Goal: Feedback & Contribution: Leave review/rating

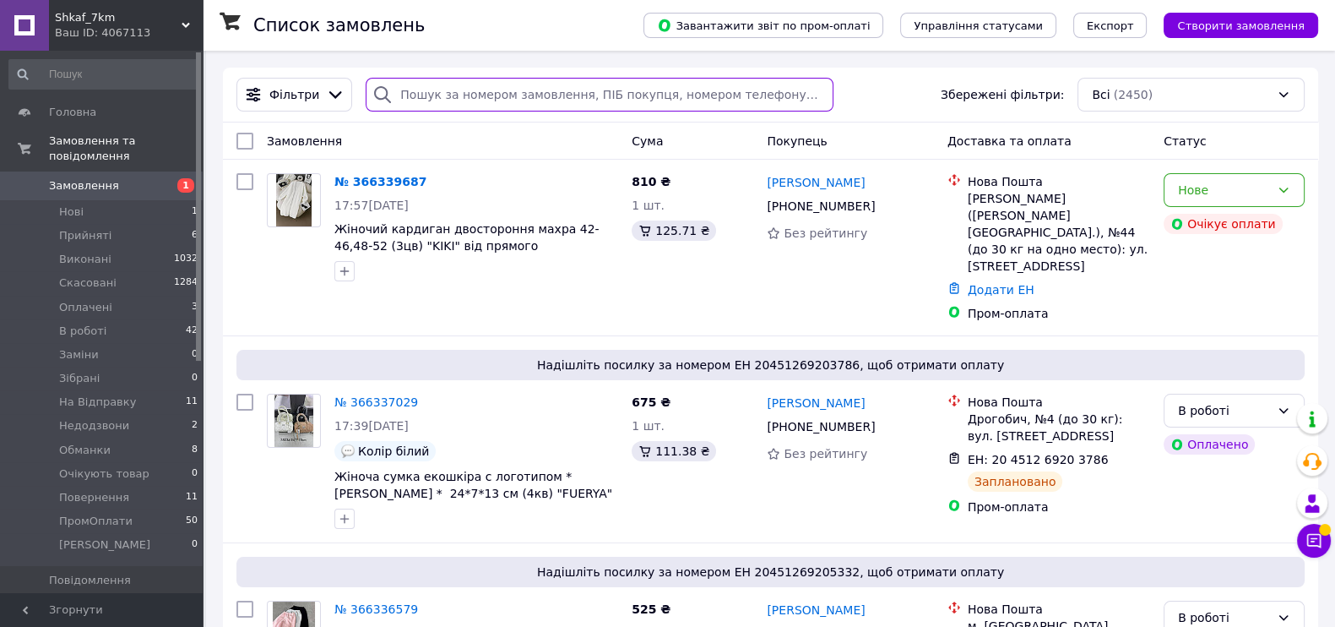
click at [507, 87] on input "search" at bounding box center [599, 95] width 467 height 34
paste input "[PHONE_NUMBER]"
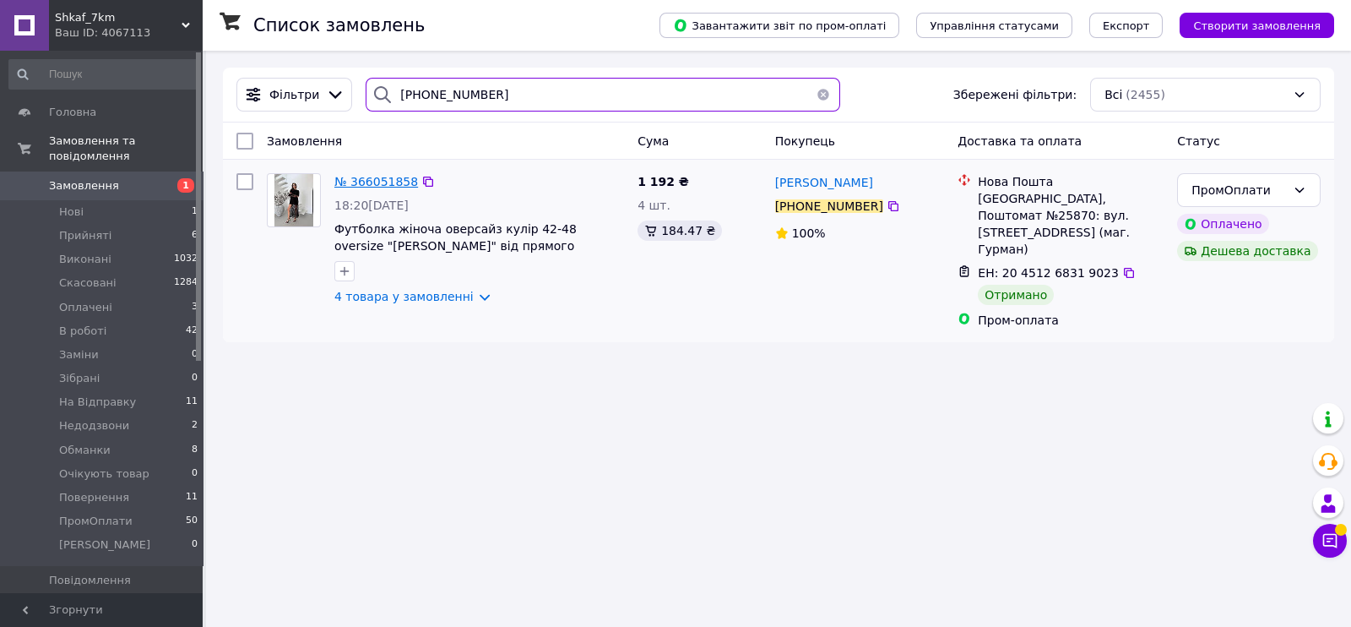
type input "[PHONE_NUMBER]"
click at [360, 177] on span "№ 366051858" at bounding box center [376, 182] width 84 height 14
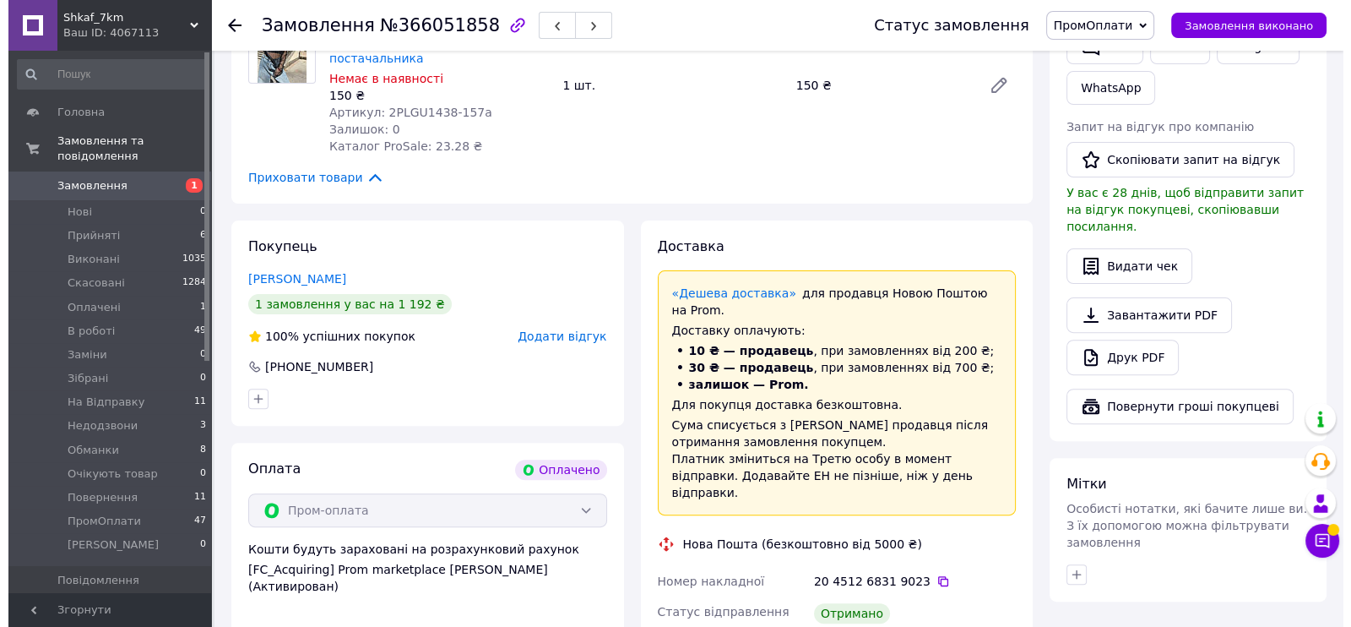
scroll to position [738, 0]
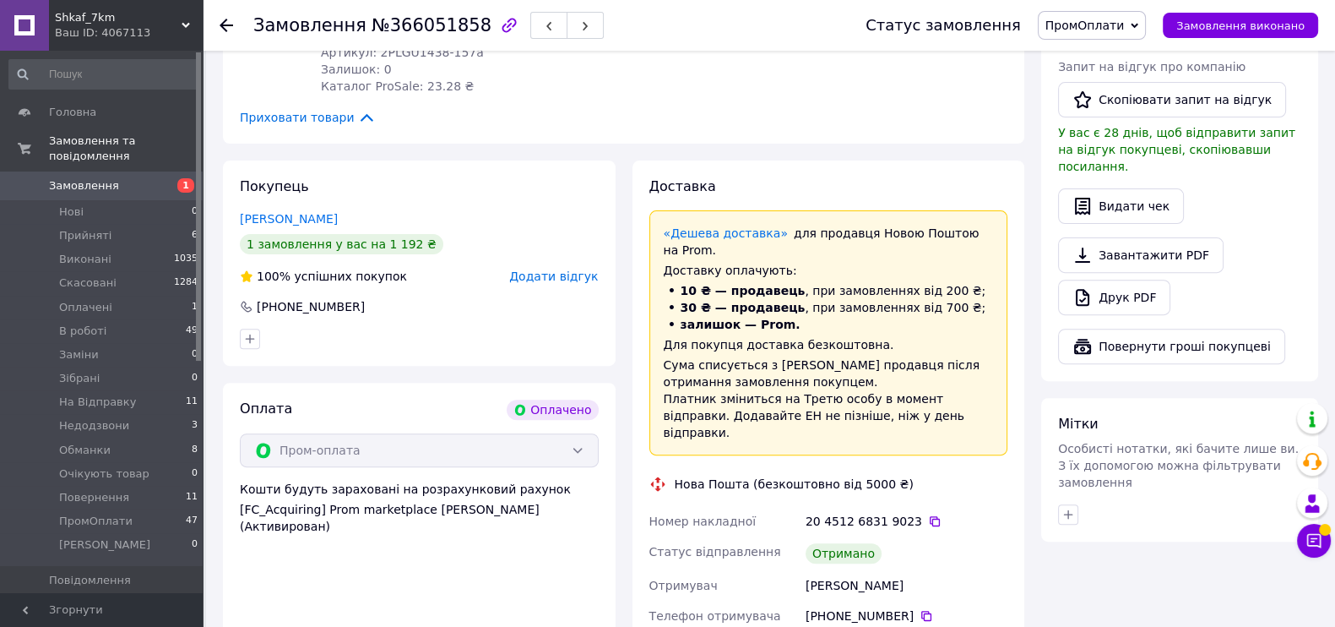
click at [838, 543] on div "Отримано" at bounding box center [844, 553] width 76 height 20
click at [555, 269] on span "Додати відгук" at bounding box center [553, 276] width 89 height 14
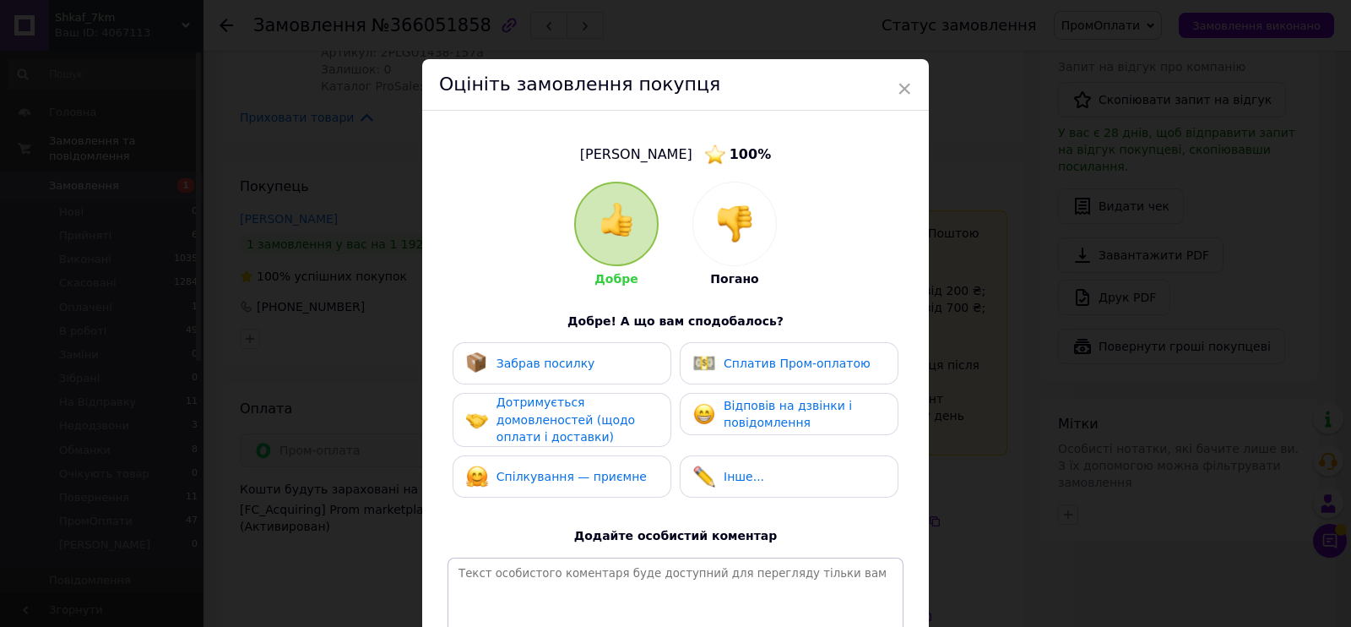
click at [733, 209] on img at bounding box center [734, 223] width 37 height 37
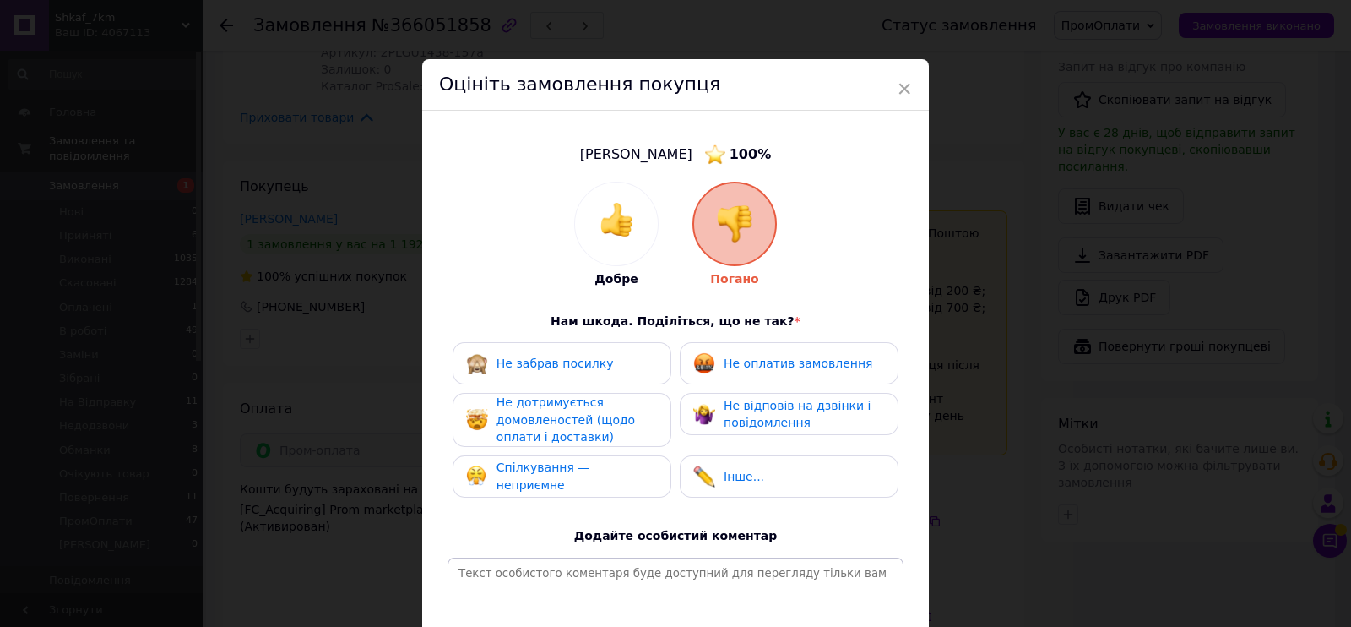
click at [747, 380] on div "Не оплатив замовлення" at bounding box center [789, 363] width 219 height 42
click at [697, 411] on img at bounding box center [704, 414] width 22 height 22
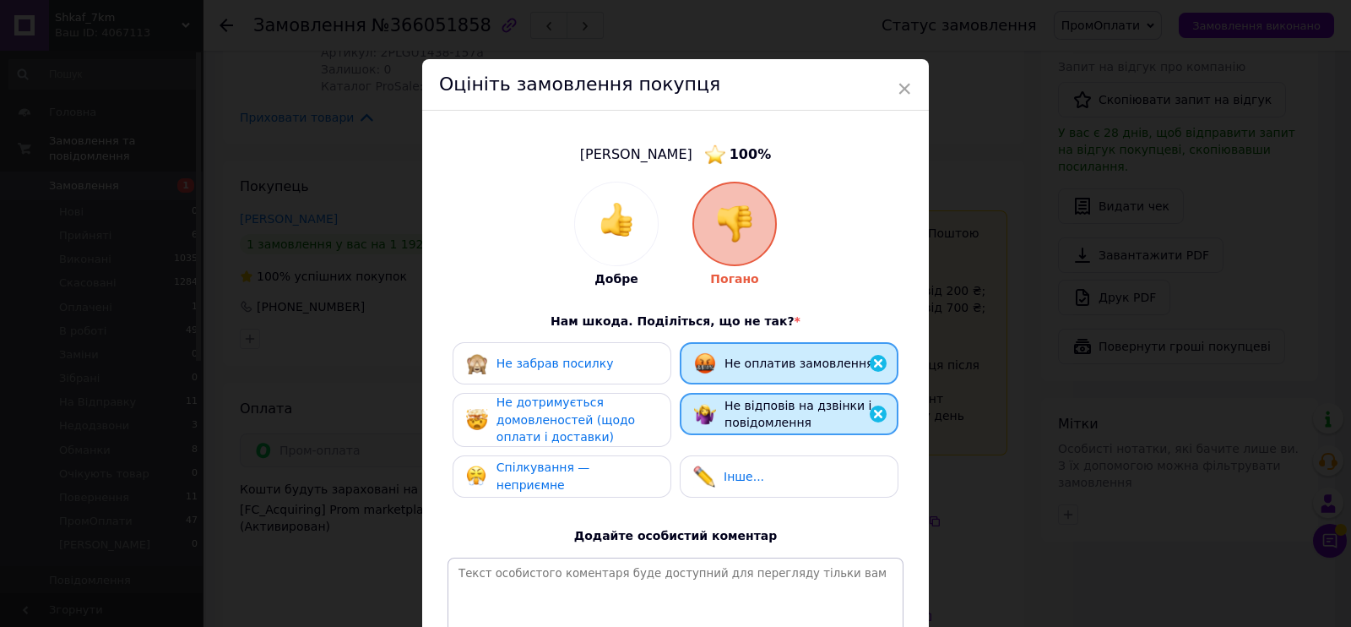
drag, startPoint x: 619, startPoint y: 427, endPoint x: 617, endPoint y: 459, distance: 31.3
click at [617, 428] on div "Не дотримується домовленостей (щодо оплати і доставки)" at bounding box center [577, 420] width 160 height 52
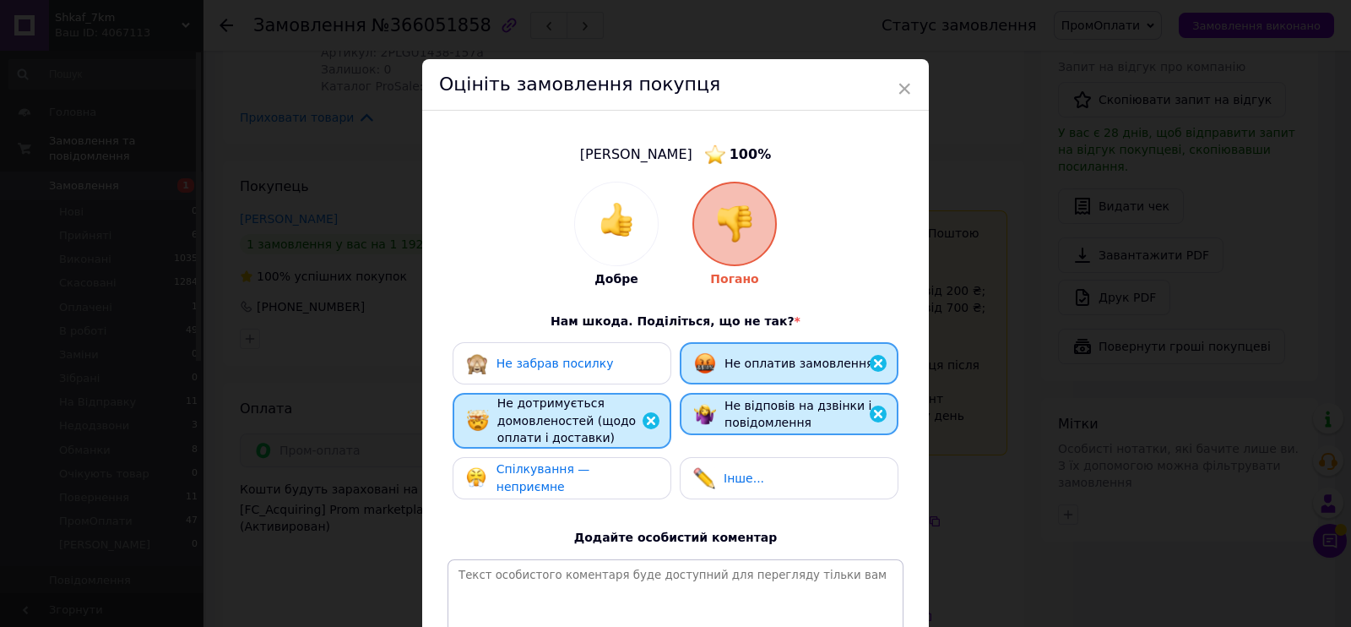
click at [617, 464] on div "Спілкування — неприємне" at bounding box center [562, 478] width 219 height 42
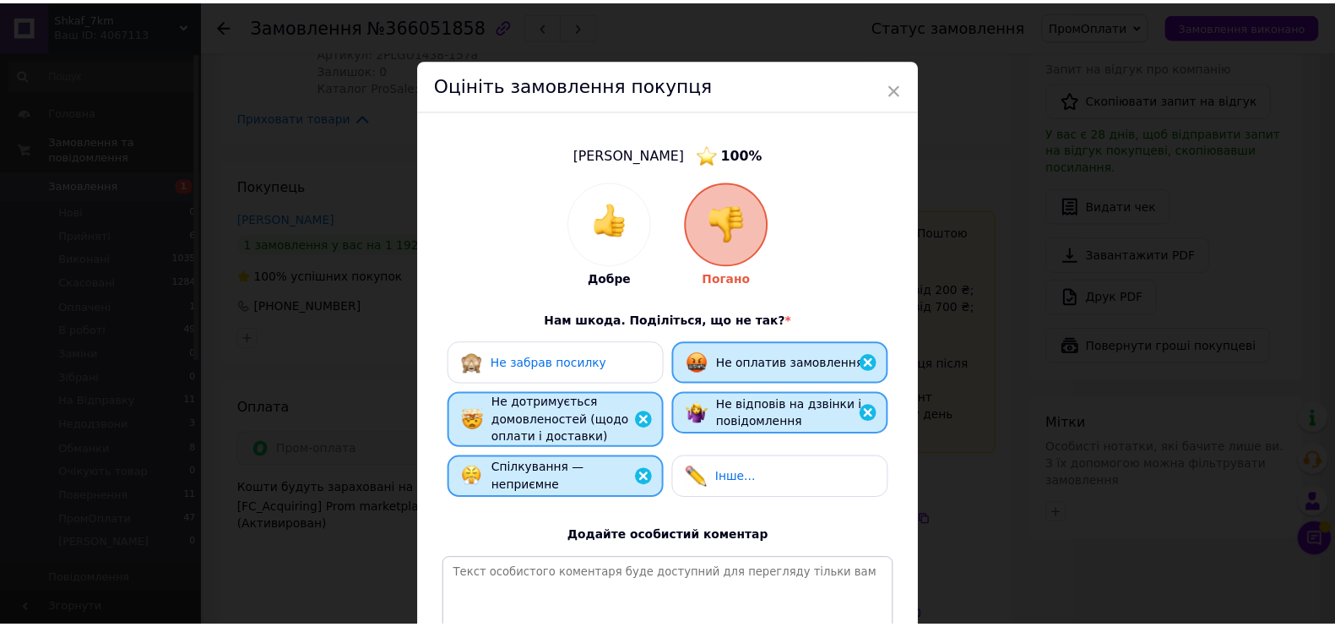
scroll to position [210, 0]
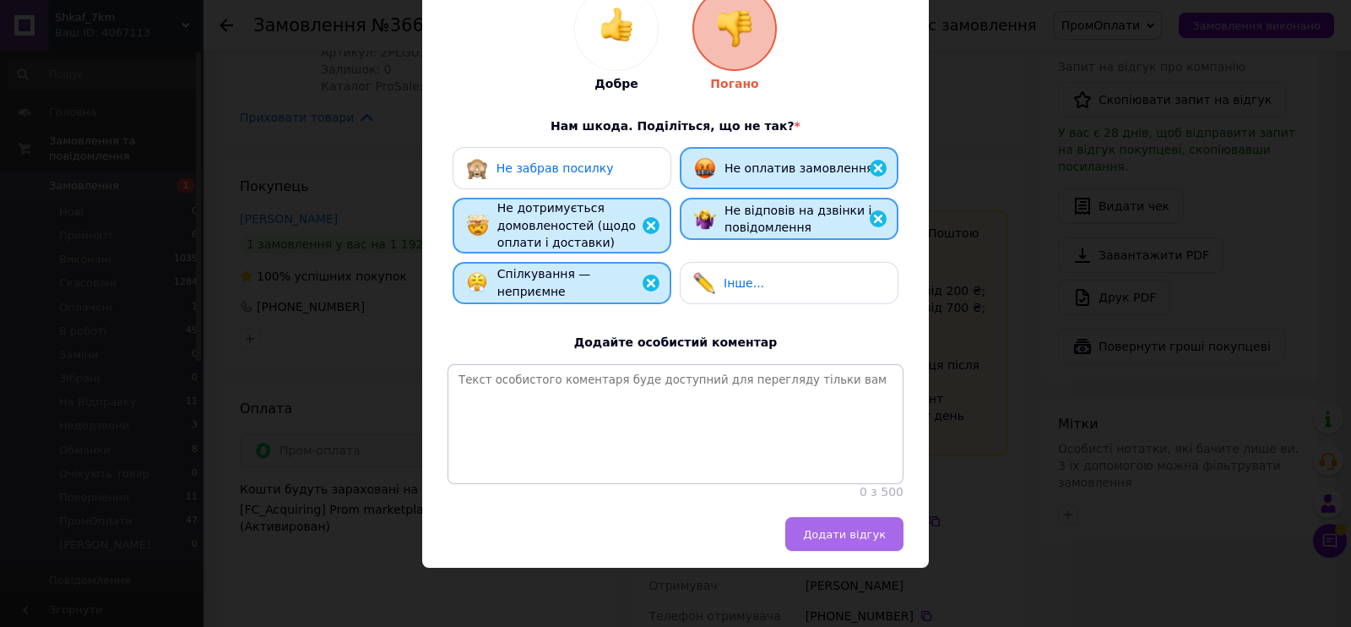
click at [832, 523] on button "Додати відгук" at bounding box center [845, 534] width 118 height 34
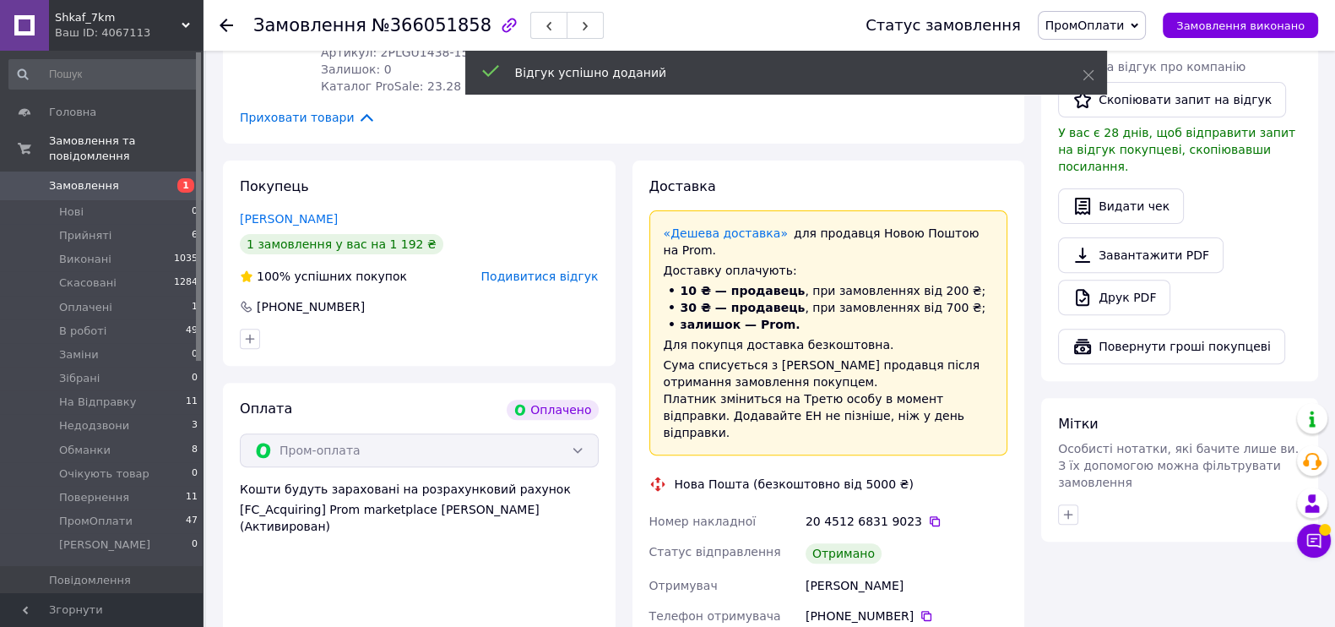
click at [1099, 19] on span "ПромОплати" at bounding box center [1085, 26] width 79 height 14
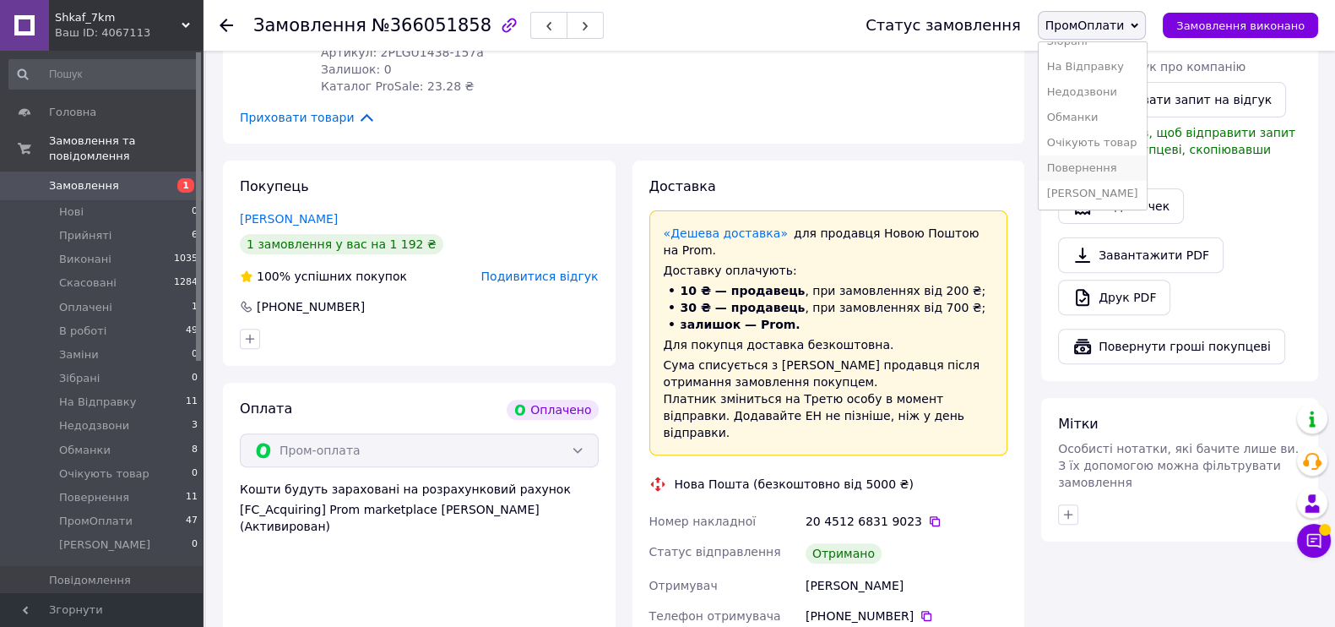
click at [1113, 166] on li "Повернення" at bounding box center [1093, 167] width 108 height 25
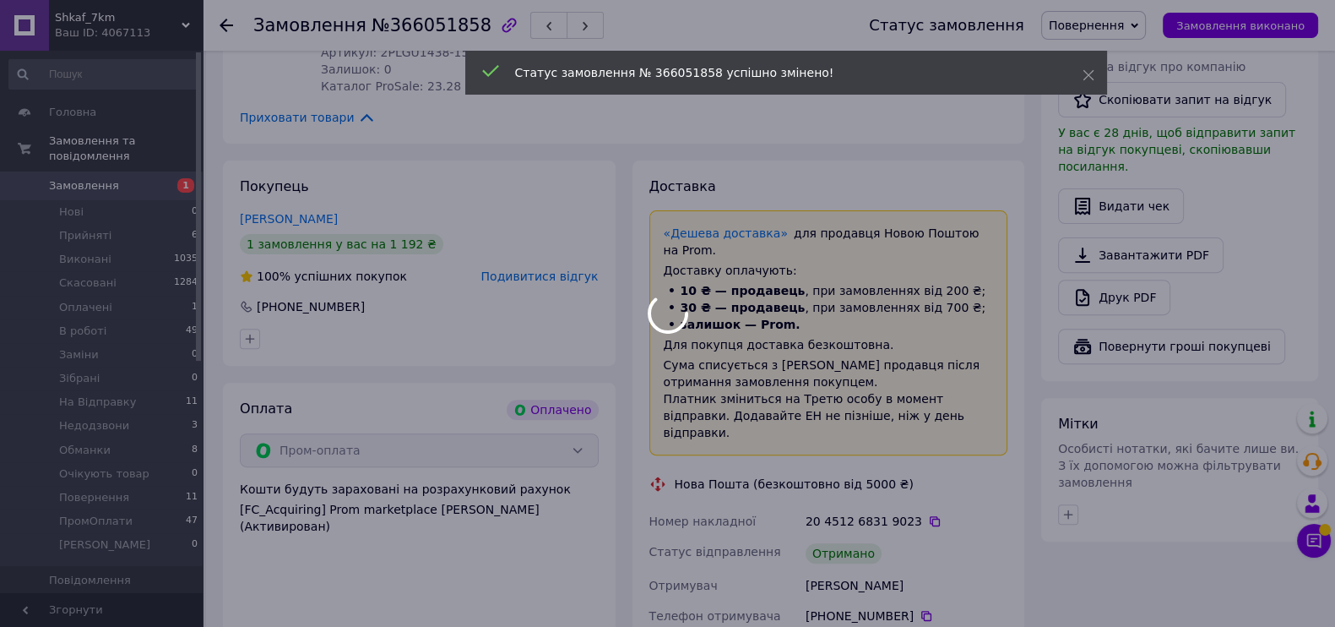
scroll to position [122, 0]
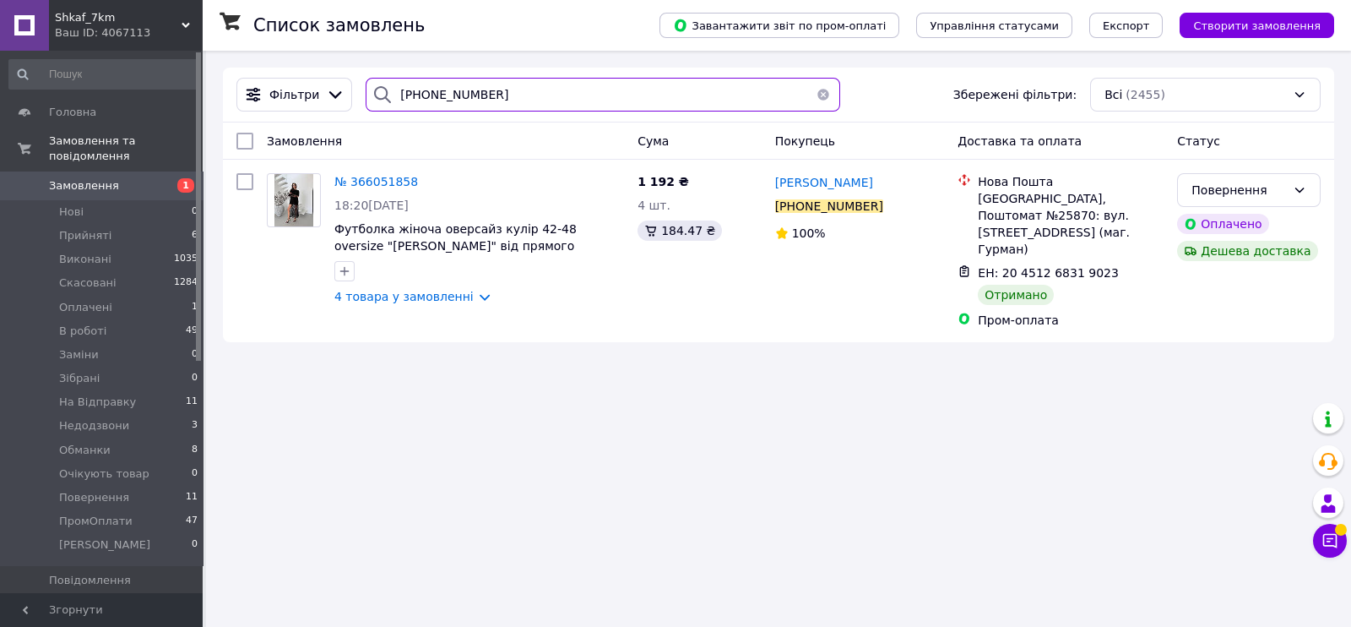
click at [496, 90] on input "[PHONE_NUMBER]" at bounding box center [603, 95] width 475 height 34
paste input "365635779"
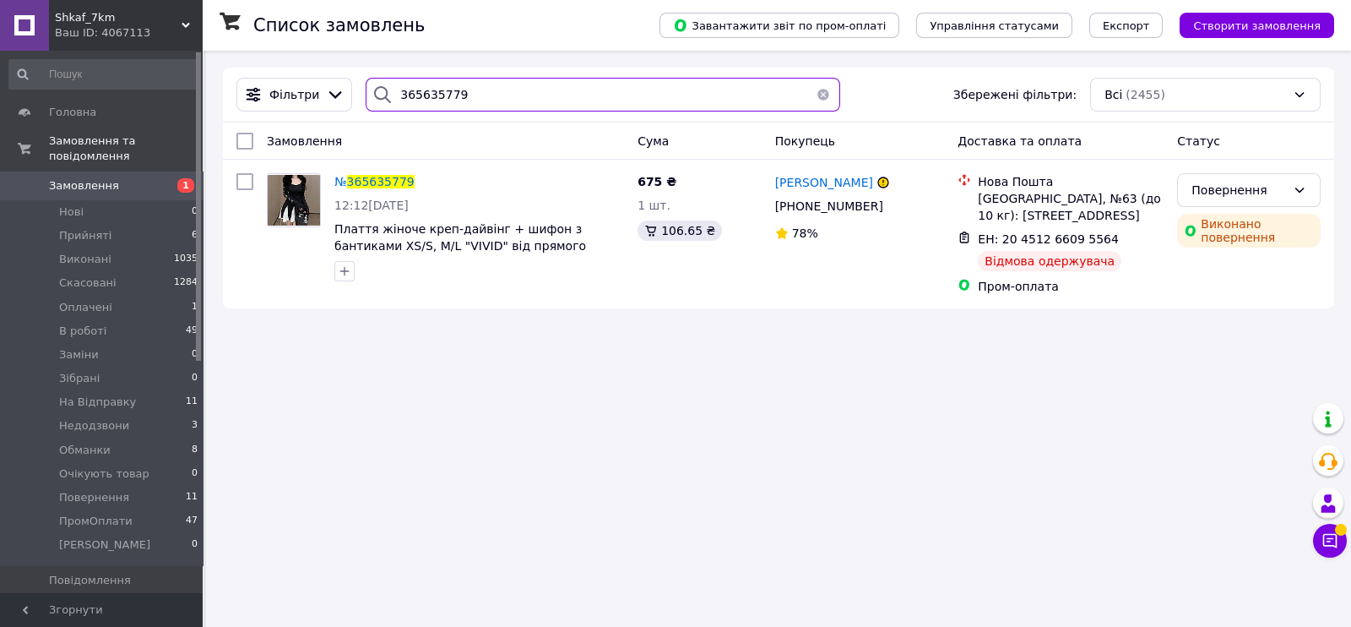
type input "365635779"
click at [95, 178] on span "Замовлення" at bounding box center [84, 185] width 70 height 15
